Goal: Information Seeking & Learning: Learn about a topic

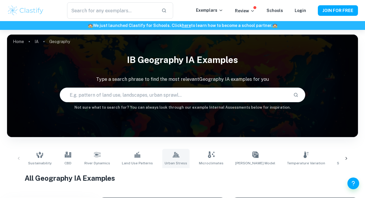
click at [163, 158] on link "Urban Stress" at bounding box center [175, 158] width 27 height 19
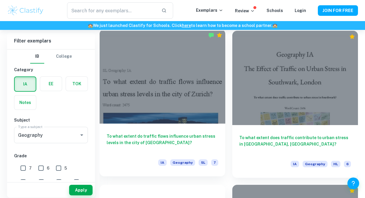
scroll to position [168, 0]
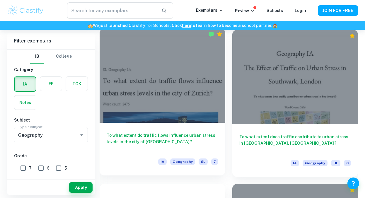
click at [186, 96] on div at bounding box center [163, 75] width 126 height 94
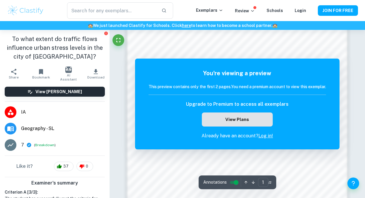
scroll to position [349, 0]
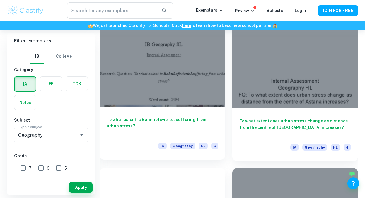
scroll to position [509, 0]
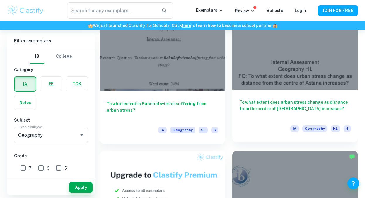
click at [270, 110] on h6 "To what extent does urban stress change as distance from the centre of [GEOGRAP…" at bounding box center [295, 108] width 112 height 19
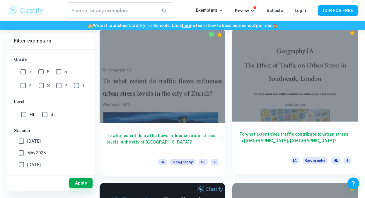
scroll to position [160, 0]
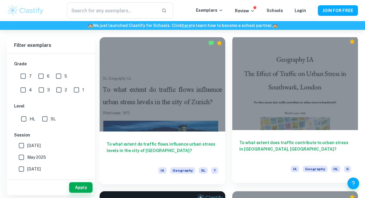
click at [282, 115] on div at bounding box center [295, 83] width 126 height 94
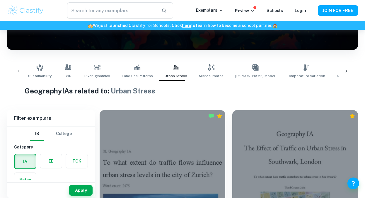
scroll to position [97, 0]
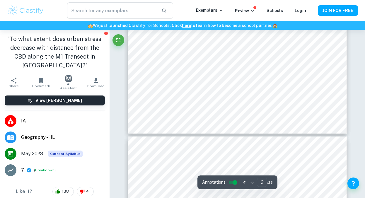
scroll to position [912, 0]
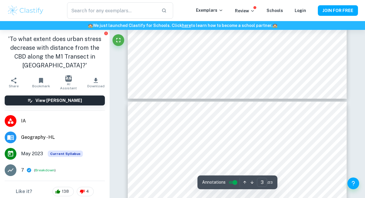
type input "4"
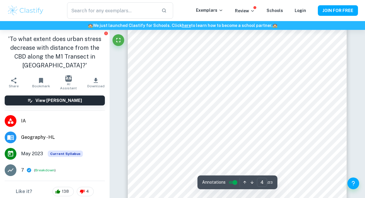
scroll to position [1143, 0]
